Goal: Task Accomplishment & Management: Use online tool/utility

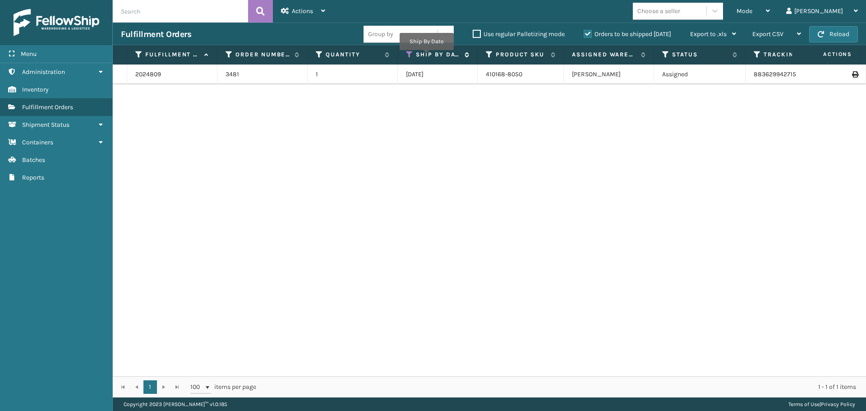
click at [426, 56] on label "Ship By Date" at bounding box center [438, 55] width 44 height 8
click at [462, 52] on icon at bounding box center [465, 55] width 7 height 6
click at [411, 56] on icon at bounding box center [409, 55] width 7 height 8
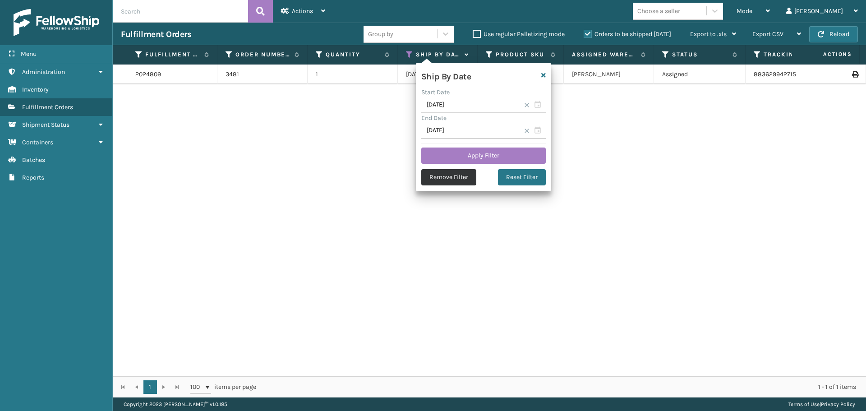
click at [459, 180] on button "Remove Filter" at bounding box center [448, 177] width 55 height 16
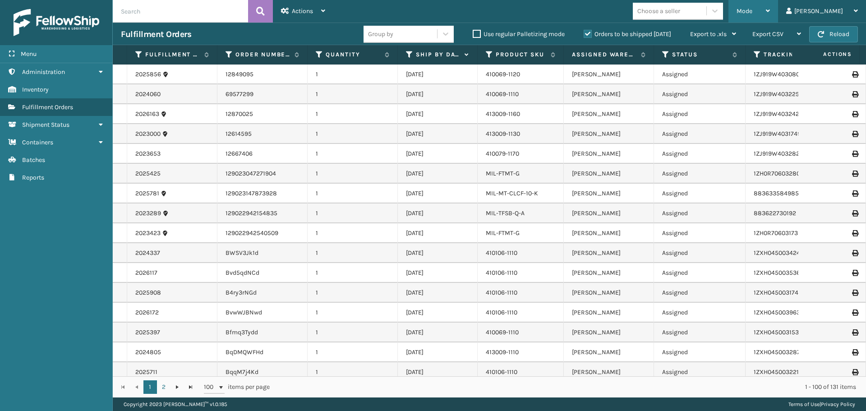
click at [753, 11] on span "Mode" at bounding box center [745, 11] width 16 height 8
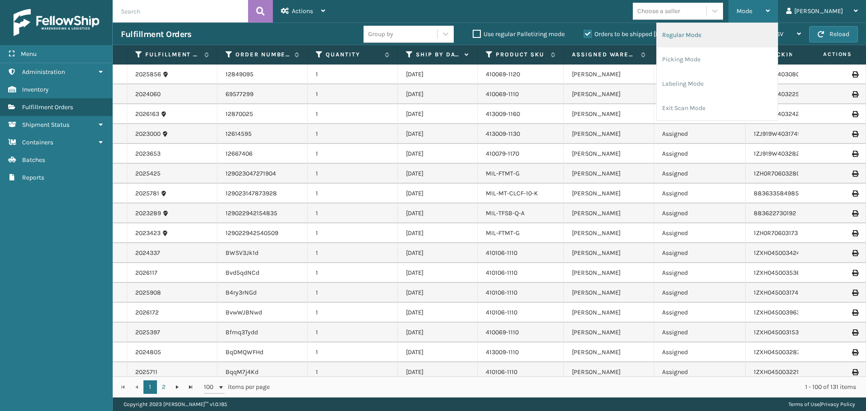
click at [718, 33] on li "Regular Mode" at bounding box center [717, 35] width 121 height 24
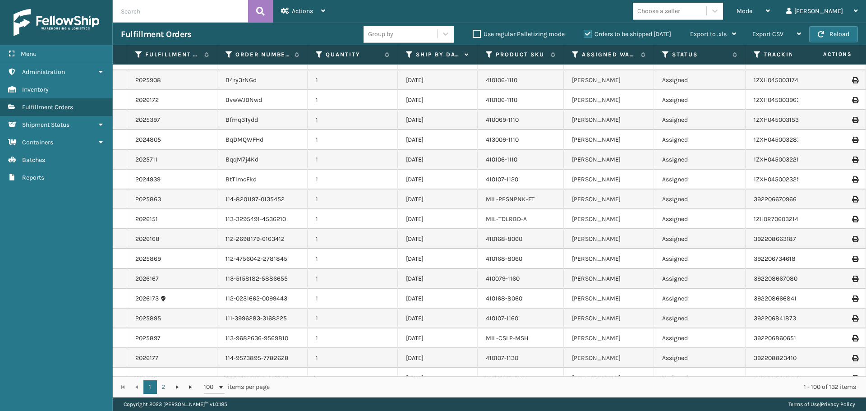
scroll to position [135, 0]
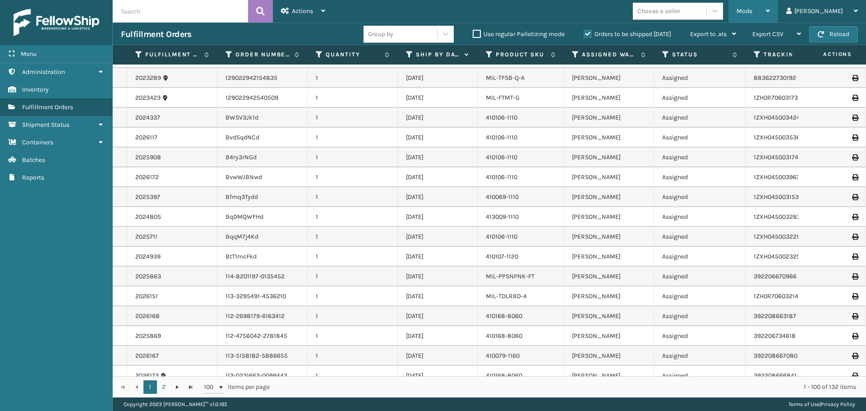
click at [778, 15] on div "Mode Regular Mode Picking Mode Labeling Mode Exit Scan Mode" at bounding box center [754, 11] width 50 height 23
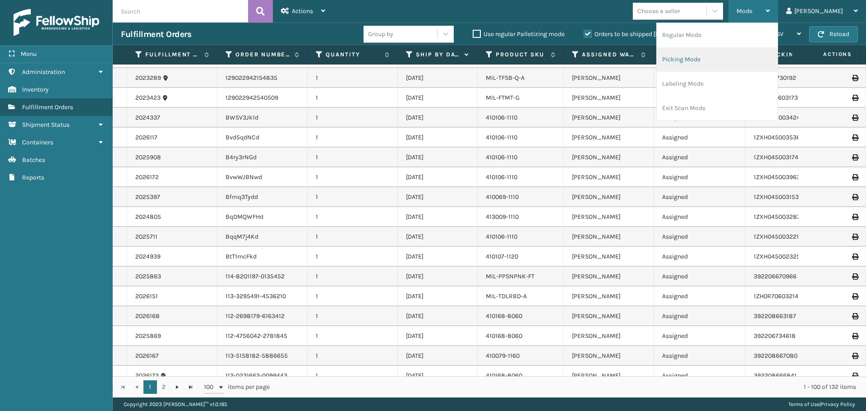
click at [717, 65] on li "Picking Mode" at bounding box center [717, 59] width 121 height 24
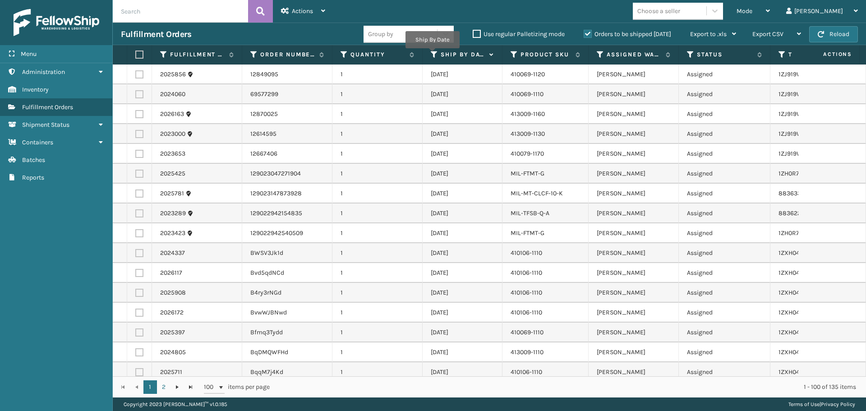
click at [432, 55] on icon at bounding box center [434, 55] width 7 height 8
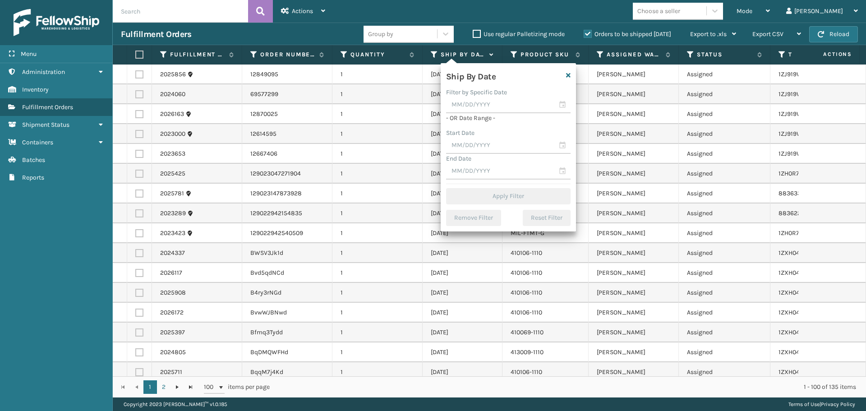
click at [361, 154] on td "1" at bounding box center [378, 154] width 90 height 20
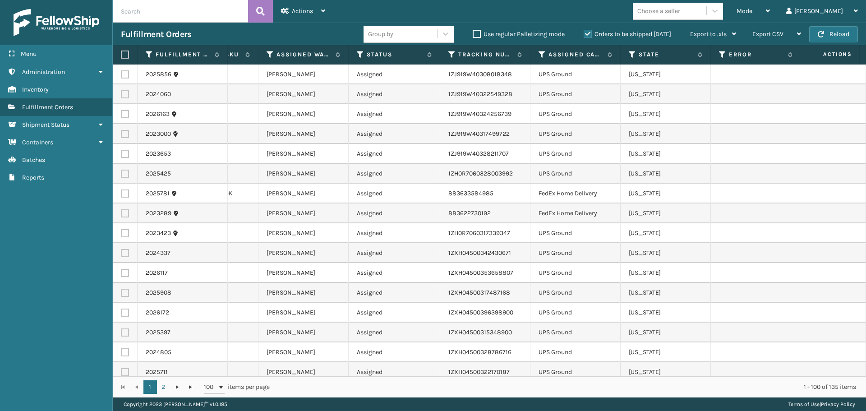
scroll to position [0, 339]
click at [536, 55] on div "Assigned Carrier Service" at bounding box center [567, 55] width 74 height 8
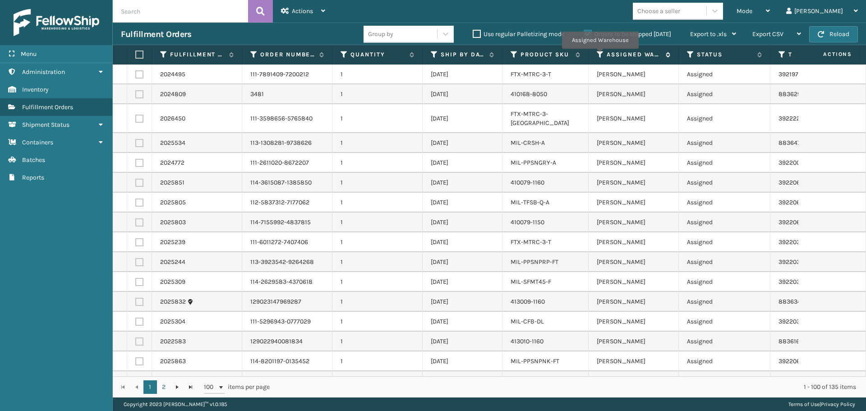
click at [600, 55] on icon at bounding box center [600, 55] width 7 height 8
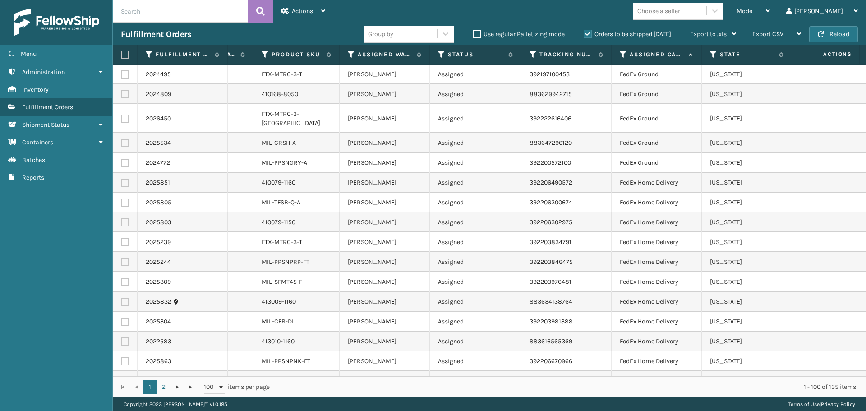
scroll to position [0, 339]
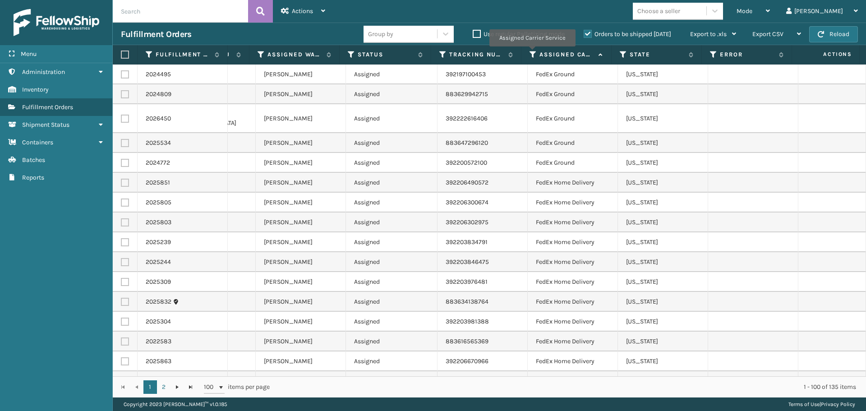
click at [532, 53] on icon at bounding box center [533, 55] width 7 height 8
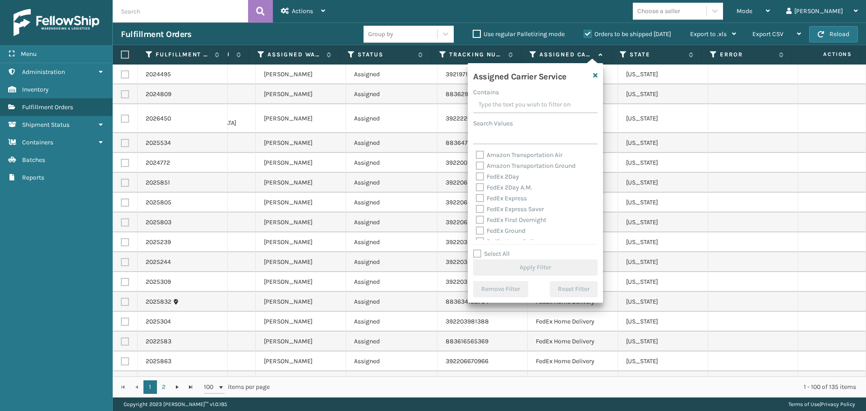
scroll to position [45, 0]
click at [481, 185] on label "FedEx Ground" at bounding box center [501, 186] width 50 height 8
click at [482, 195] on label "FedEx Home Delivery" at bounding box center [510, 197] width 69 height 8
click at [476, 195] on input "FedEx Home Delivery" at bounding box center [476, 194] width 0 height 6
checkbox input "true"
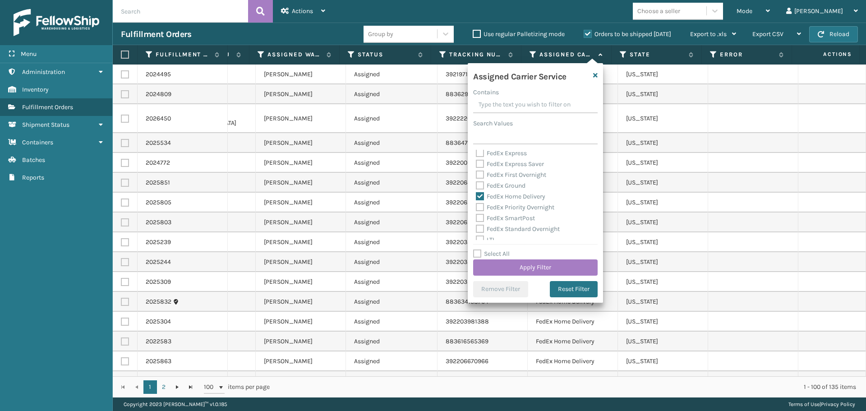
click at [479, 184] on label "FedEx Ground" at bounding box center [501, 186] width 50 height 8
click at [476, 184] on input "FedEx Ground" at bounding box center [476, 183] width 0 height 6
checkbox input "true"
click at [510, 269] on button "Apply Filter" at bounding box center [535, 267] width 125 height 16
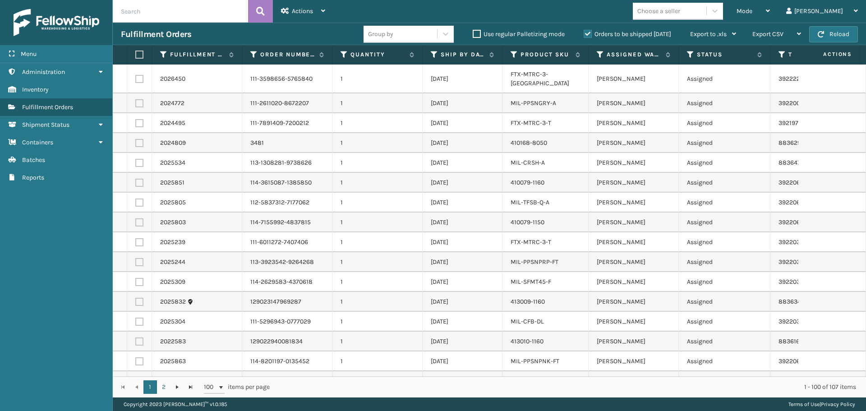
drag, startPoint x: 135, startPoint y: 55, endPoint x: 140, endPoint y: 59, distance: 5.9
click at [138, 56] on label at bounding box center [137, 55] width 5 height 8
click at [136, 56] on input "checkbox" at bounding box center [135, 55] width 0 height 6
checkbox input "true"
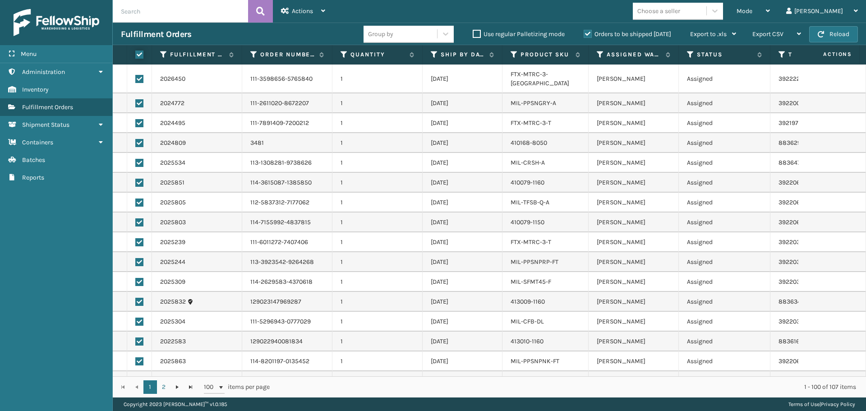
checkbox input "true"
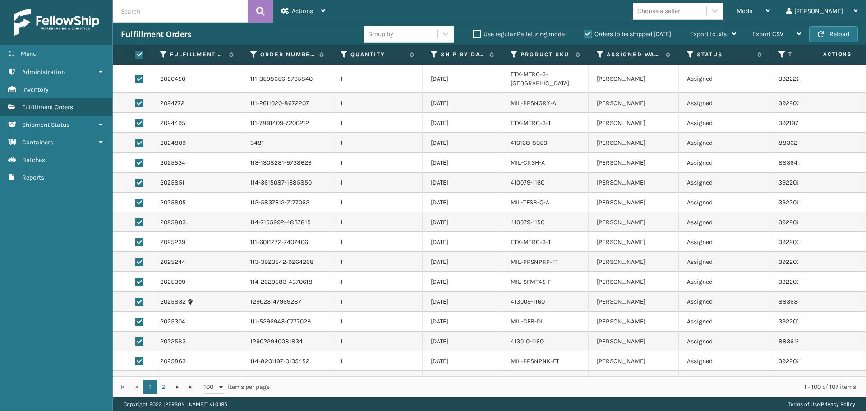
checkbox input "true"
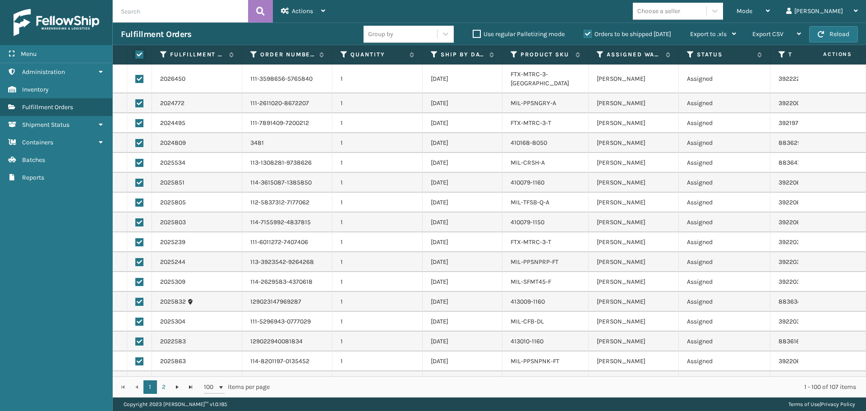
checkbox input "true"
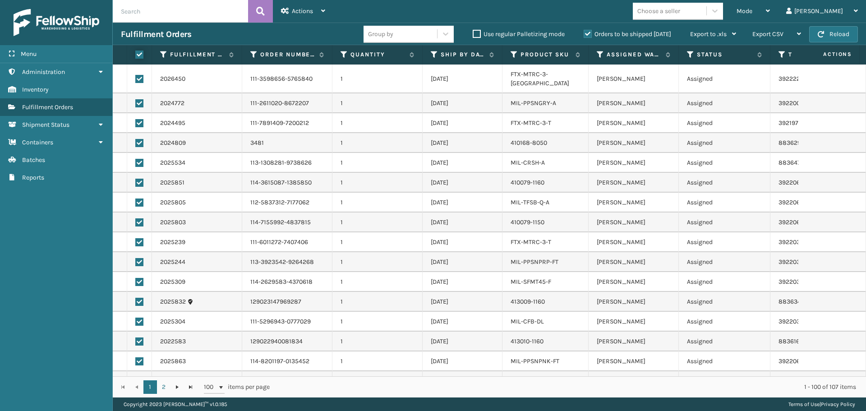
checkbox input "true"
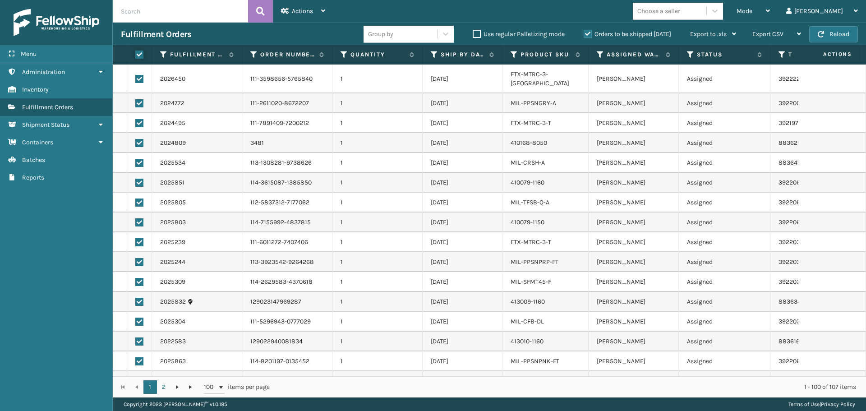
checkbox input "true"
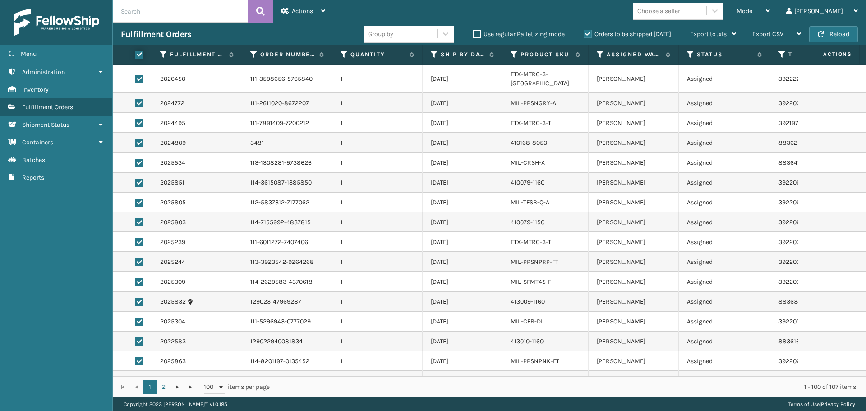
checkbox input "true"
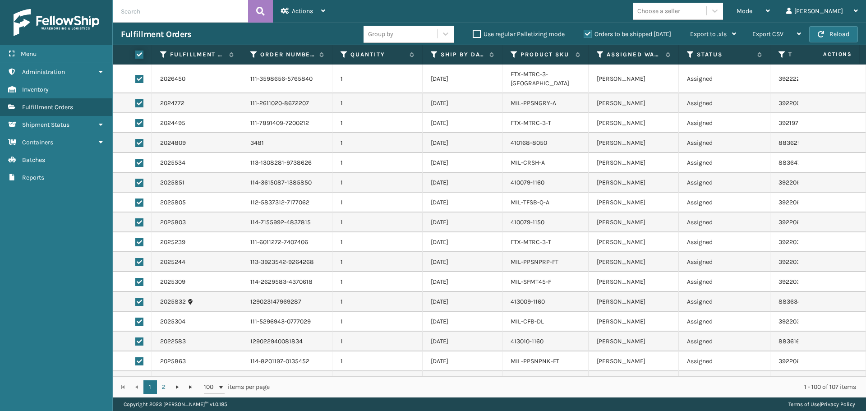
checkbox input "true"
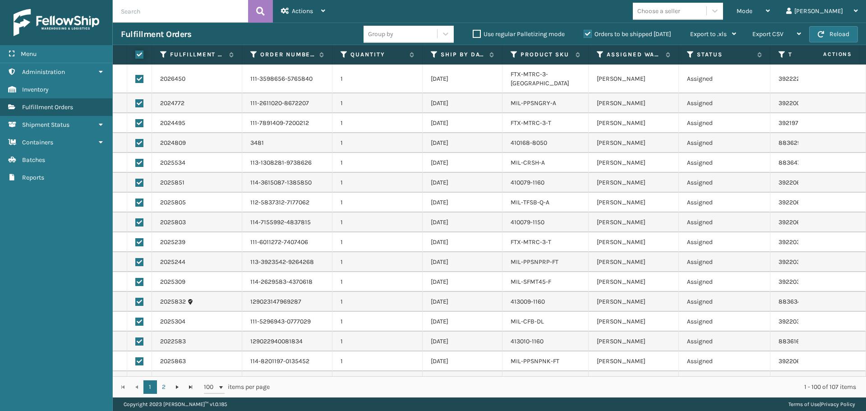
checkbox input "true"
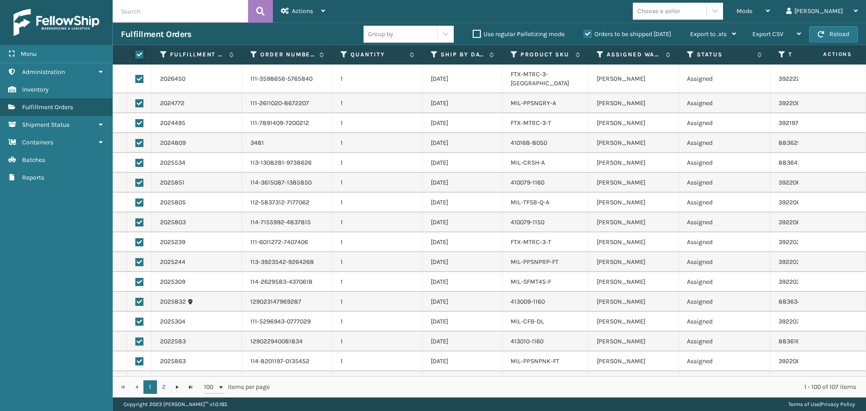
checkbox input "true"
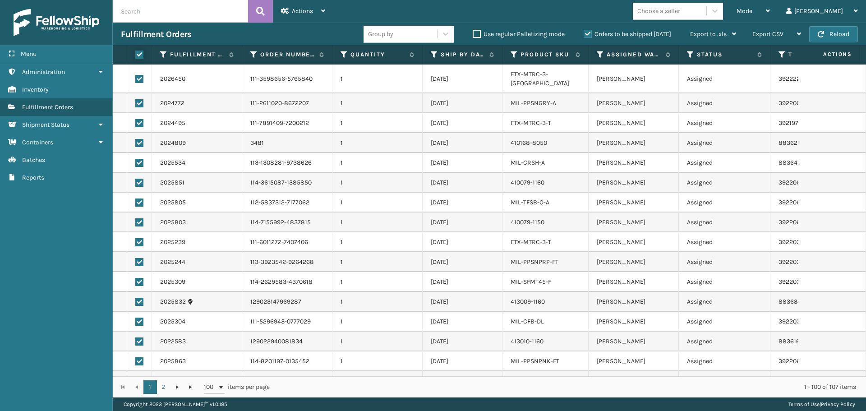
checkbox input "true"
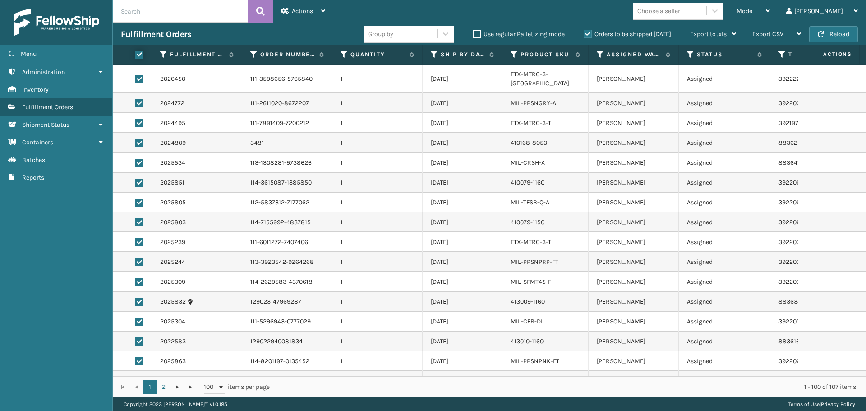
checkbox input "true"
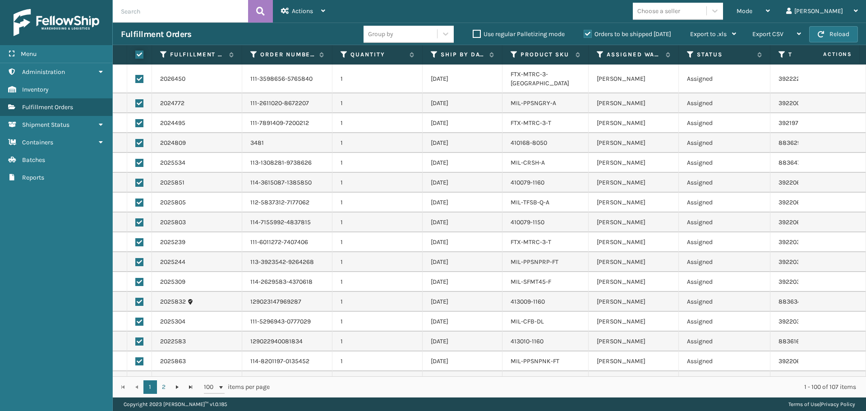
checkbox input "true"
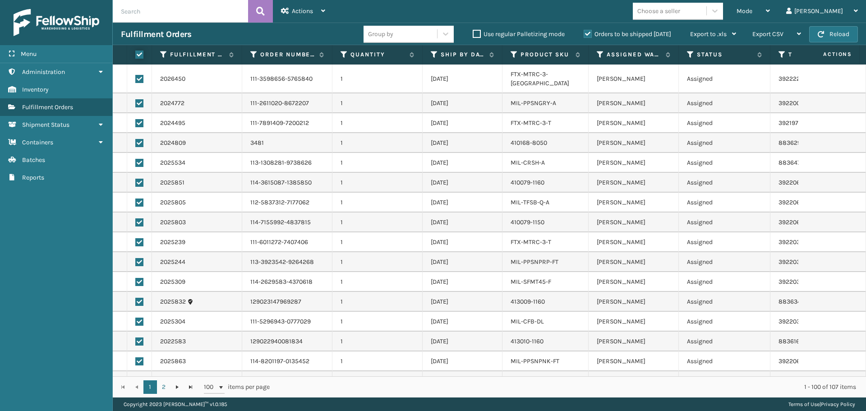
checkbox input "true"
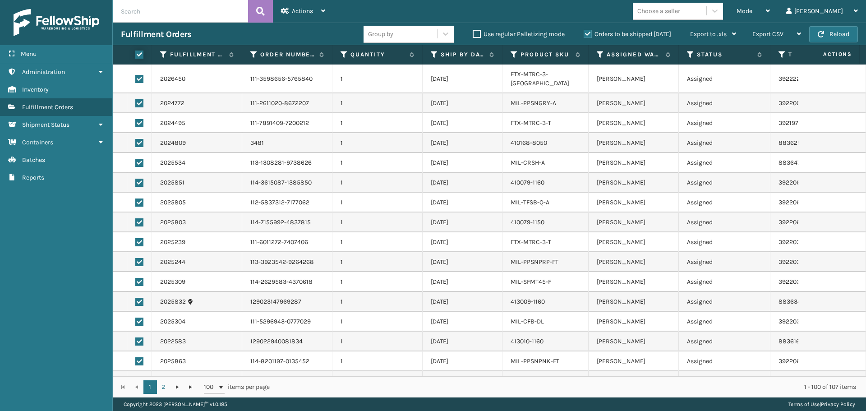
checkbox input "true"
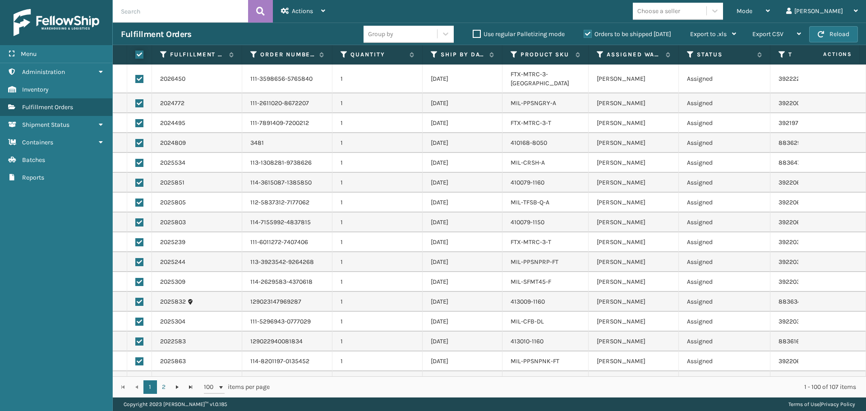
checkbox input "true"
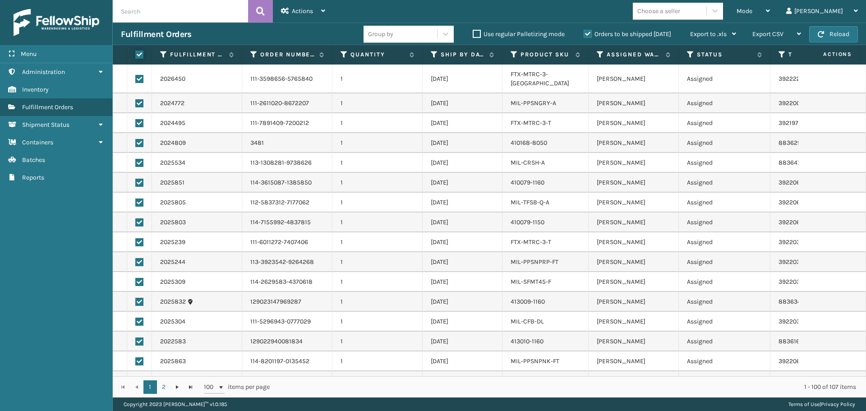
checkbox input "true"
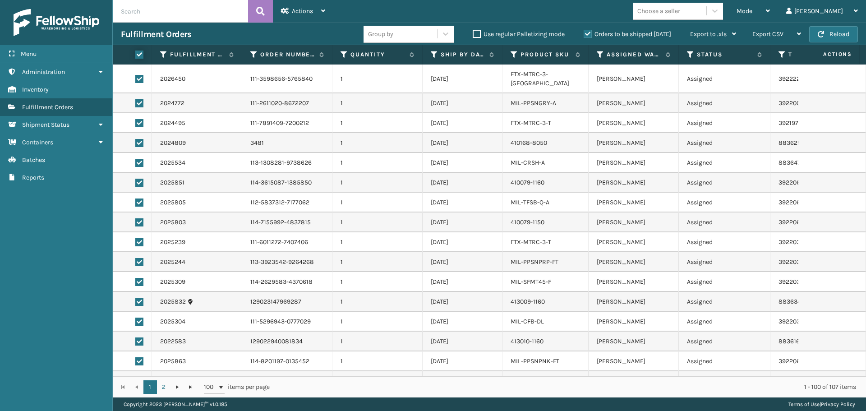
checkbox input "true"
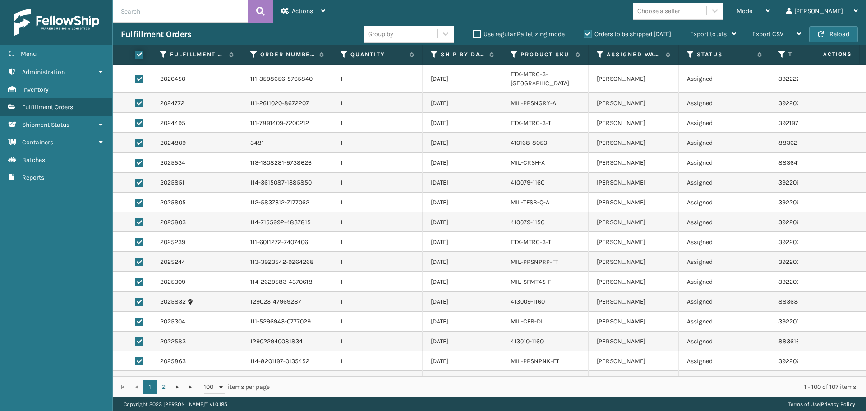
checkbox input "true"
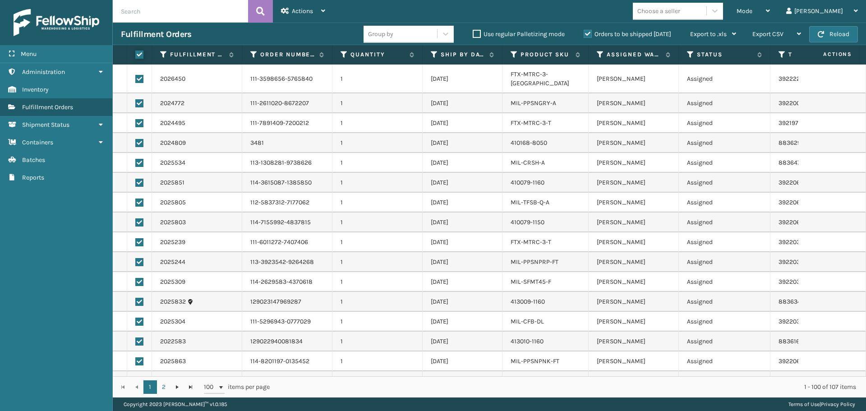
checkbox input "true"
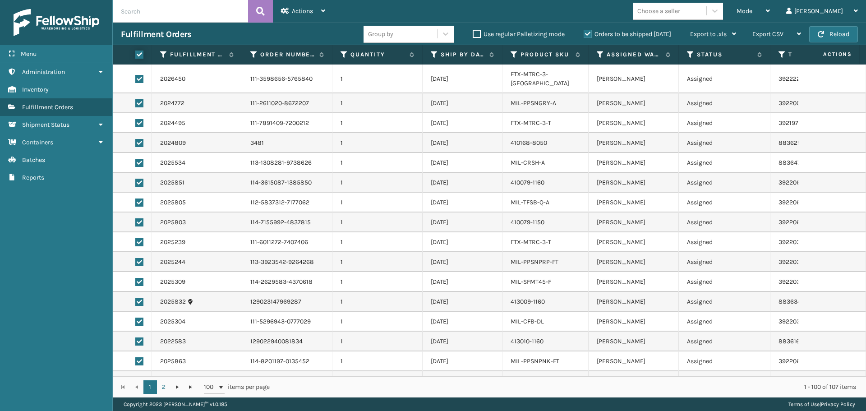
checkbox input "true"
click at [312, 13] on span "Actions" at bounding box center [302, 11] width 21 height 8
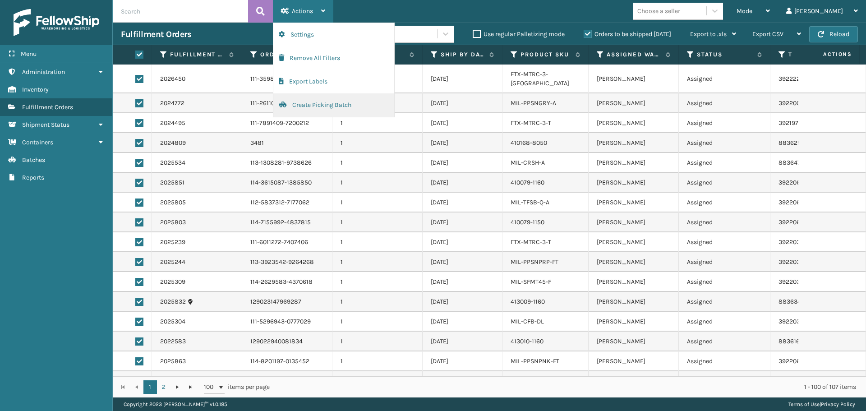
click at [326, 107] on button "Create Picking Batch" at bounding box center [333, 104] width 121 height 23
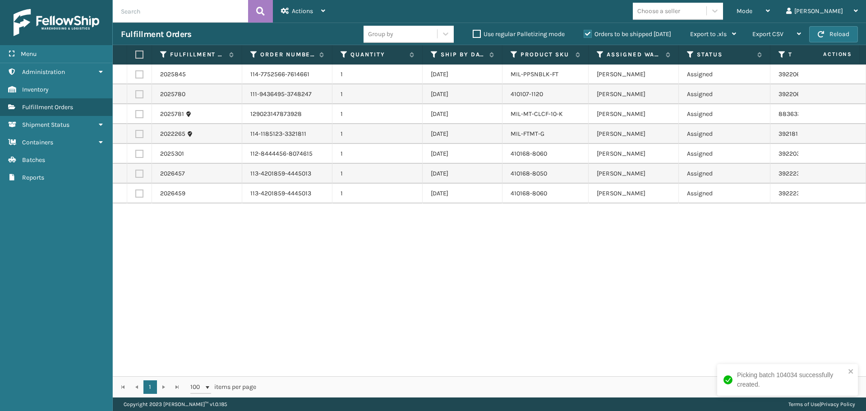
drag, startPoint x: 141, startPoint y: 56, endPoint x: 145, endPoint y: 60, distance: 5.8
click at [139, 57] on label at bounding box center [137, 55] width 5 height 8
click at [136, 57] on input "checkbox" at bounding box center [135, 55] width 0 height 6
checkbox input "true"
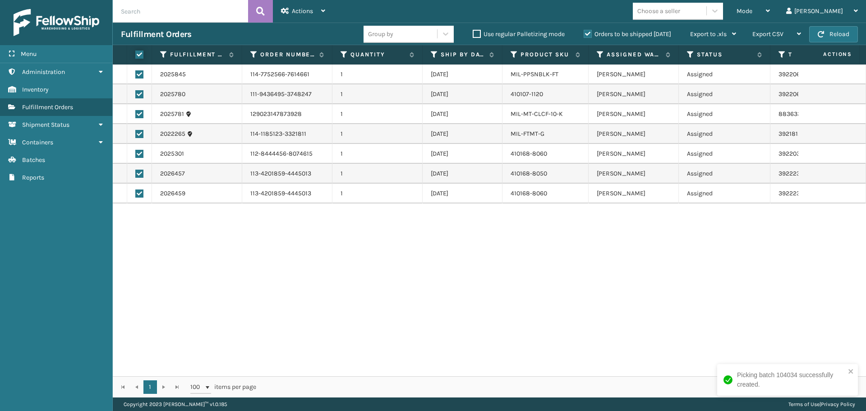
checkbox input "true"
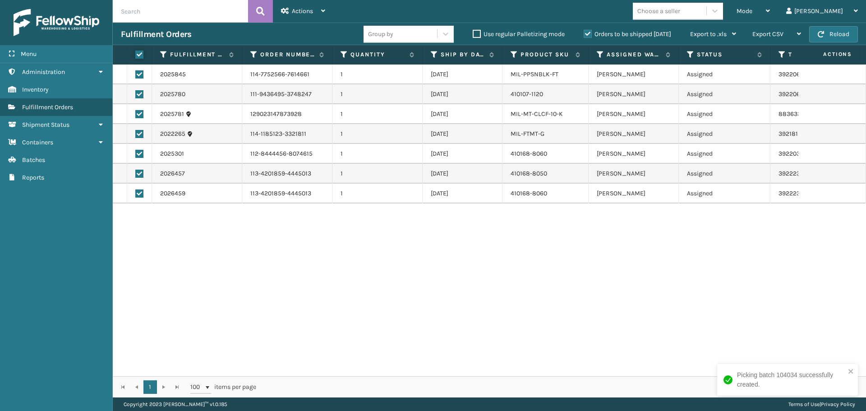
checkbox input "true"
click at [325, 10] on icon at bounding box center [323, 11] width 4 height 6
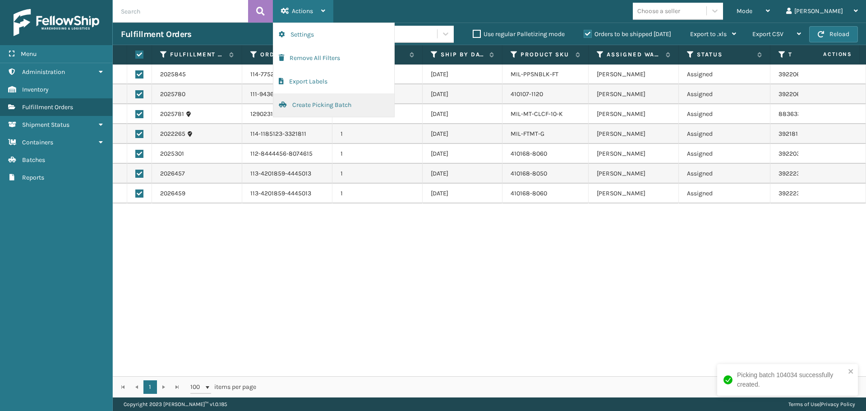
click at [329, 102] on button "Create Picking Batch" at bounding box center [333, 104] width 121 height 23
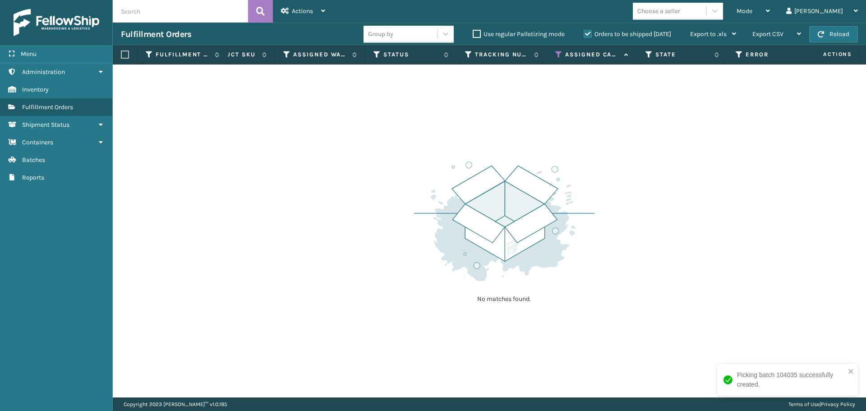
scroll to position [0, 339]
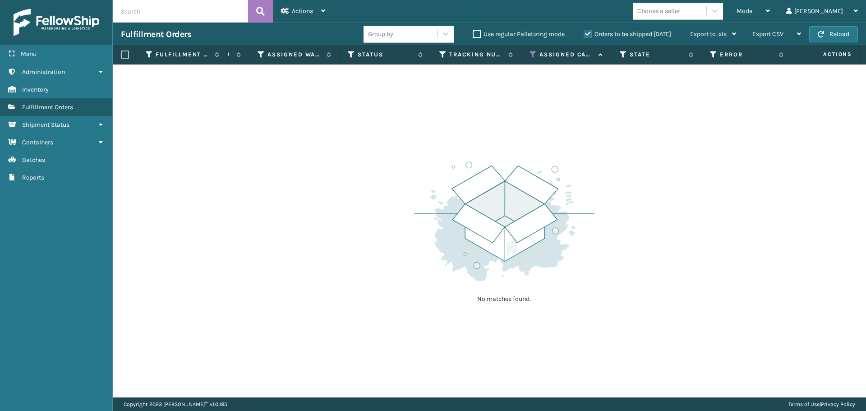
click at [532, 55] on icon at bounding box center [533, 55] width 7 height 8
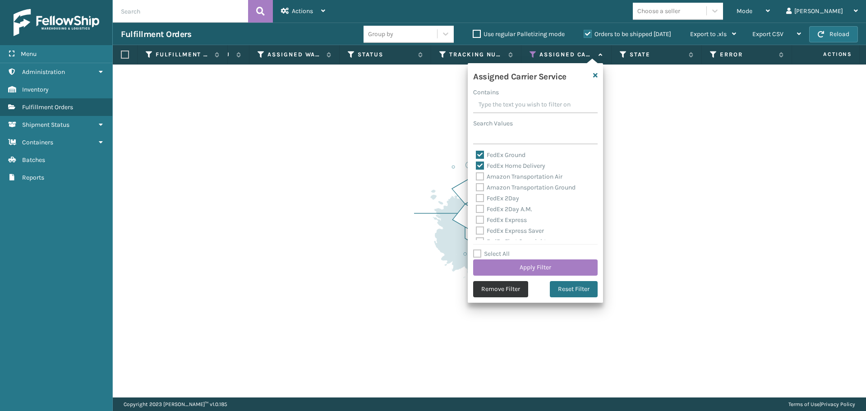
click at [508, 286] on button "Remove Filter" at bounding box center [500, 289] width 55 height 16
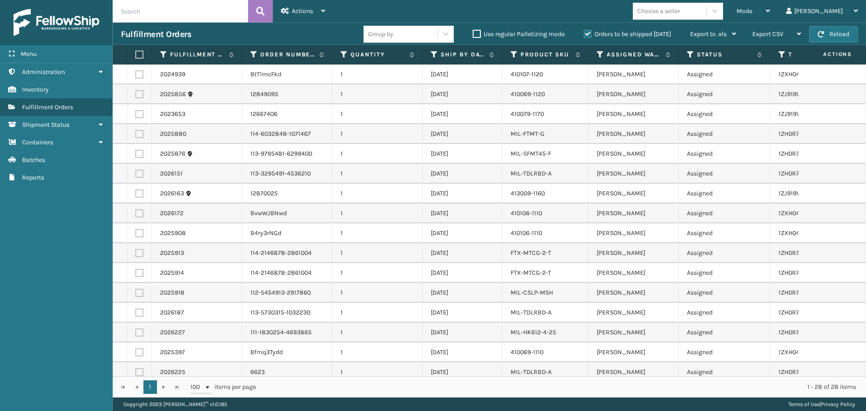
click at [141, 51] on label at bounding box center [137, 55] width 5 height 8
click at [136, 52] on input "checkbox" at bounding box center [135, 55] width 0 height 6
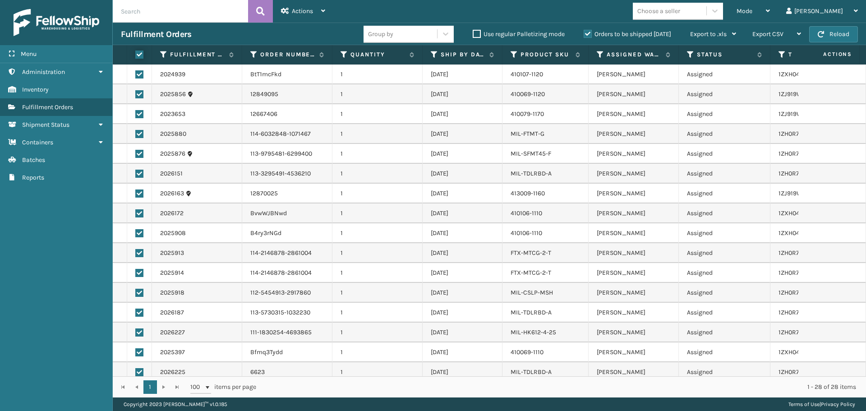
checkbox input "true"
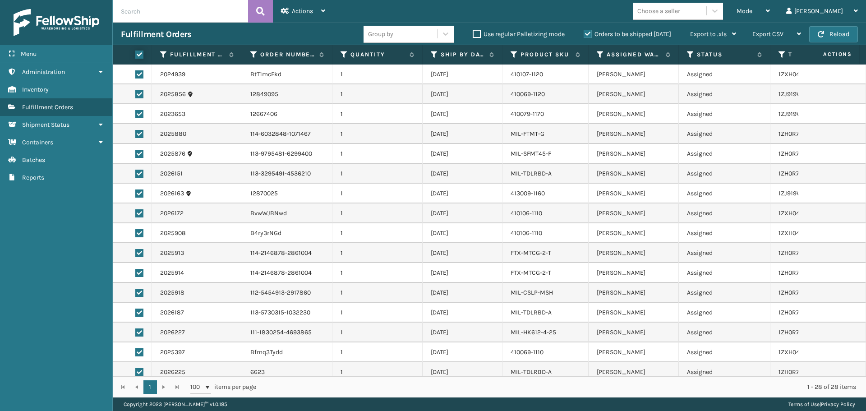
checkbox input "true"
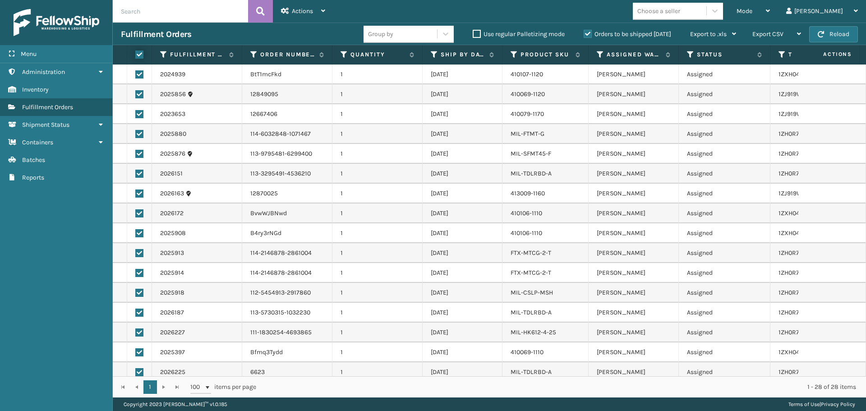
checkbox input "true"
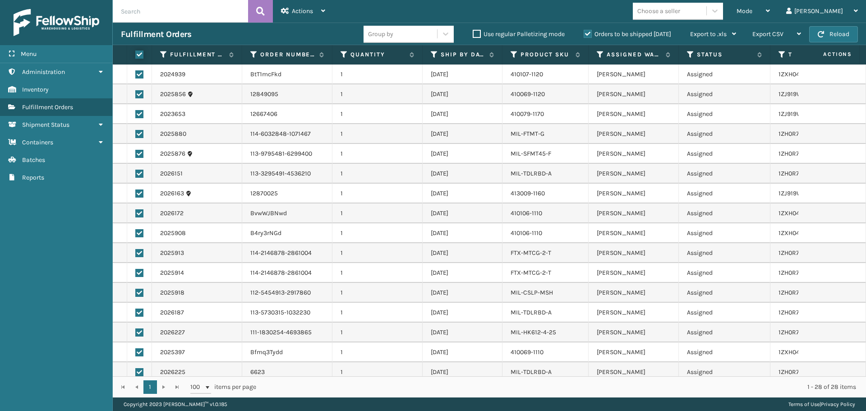
checkbox input "true"
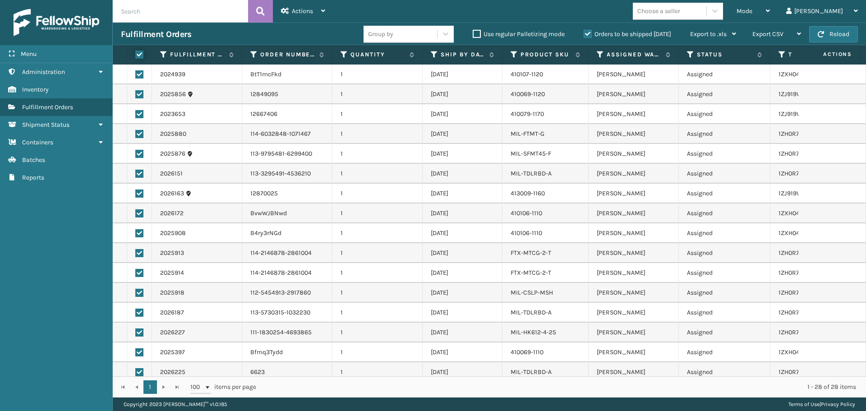
checkbox input "true"
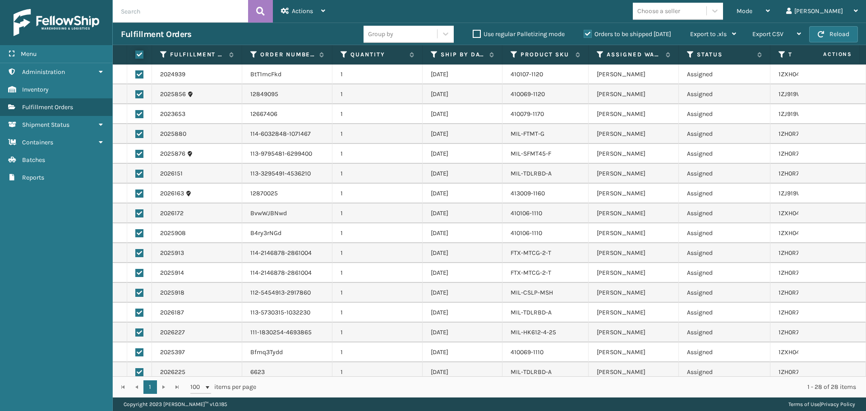
checkbox input "true"
click at [324, 10] on icon at bounding box center [323, 11] width 4 height 6
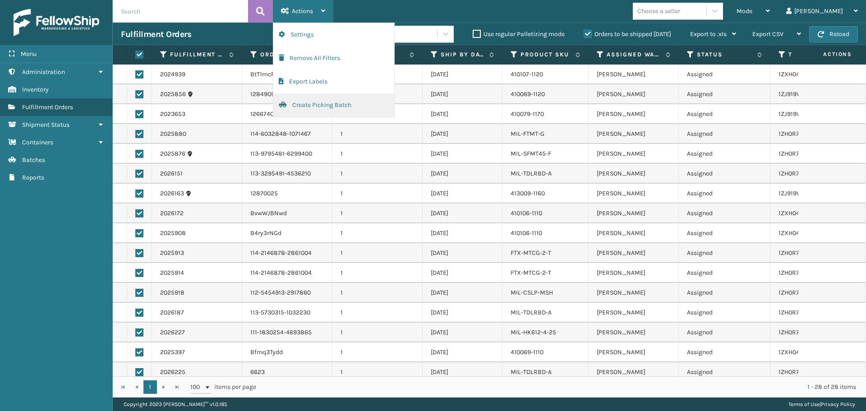
click at [328, 102] on button "Create Picking Batch" at bounding box center [333, 104] width 121 height 23
